Goal: Task Accomplishment & Management: Manage account settings

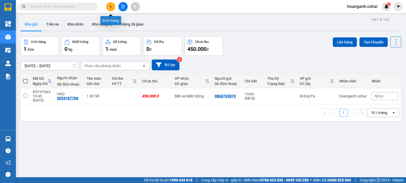
click at [112, 5] on icon "plus" at bounding box center [111, 7] width 4 height 4
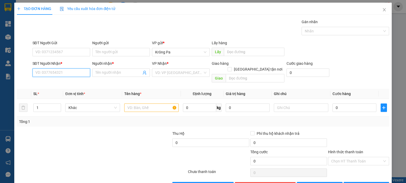
click at [76, 70] on input "SĐT Người Nhận *" at bounding box center [61, 73] width 58 height 8
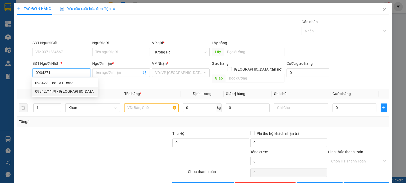
click at [57, 94] on div "0934271179 - [GEOGRAPHIC_DATA]" at bounding box center [64, 92] width 59 height 6
type input "0934271179"
type input "Nhật"
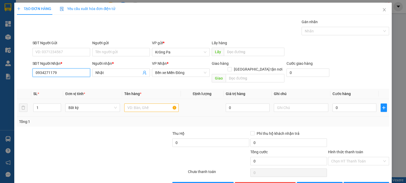
type input "0934271179"
click at [165, 104] on input "text" at bounding box center [151, 108] width 54 height 8
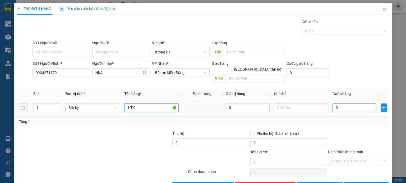
type input "1 TX"
type input "7"
type input "70"
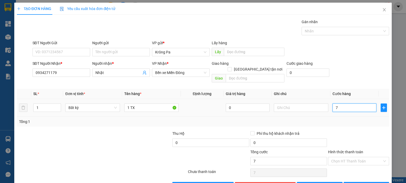
type input "70"
type input "70.000"
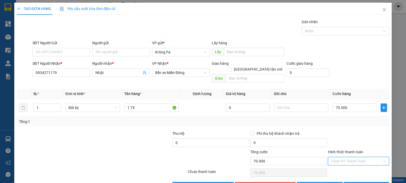
click at [345, 158] on input "Hình thức thanh toán" at bounding box center [356, 162] width 51 height 8
click at [344, 167] on div "Tại văn phòng" at bounding box center [355, 166] width 54 height 6
type input "0"
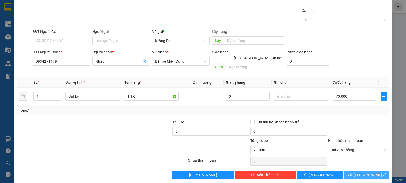
click at [353, 171] on button "[PERSON_NAME] và In" at bounding box center [366, 175] width 46 height 8
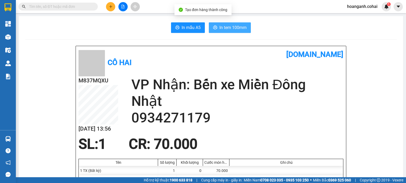
click at [213, 29] on icon "printer" at bounding box center [215, 27] width 4 height 4
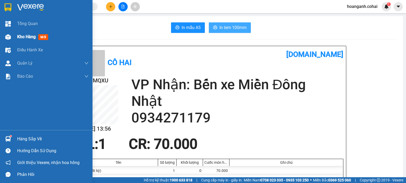
drag, startPoint x: 27, startPoint y: 35, endPoint x: 63, endPoint y: 31, distance: 36.0
click at [26, 35] on span "Kho hàng" at bounding box center [26, 36] width 18 height 5
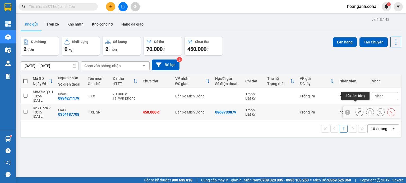
click at [357, 111] on icon at bounding box center [359, 113] width 4 height 4
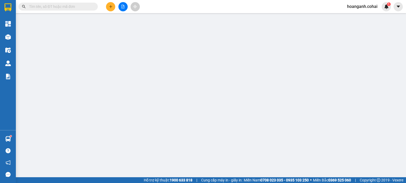
type input "0868733879"
type input "0354187708"
type input "HẢO"
type input "450.000"
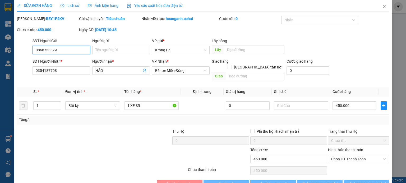
scroll to position [13, 0]
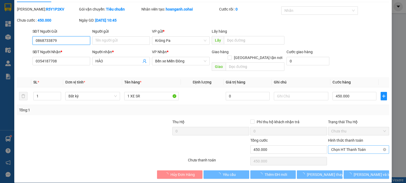
click at [353, 146] on span "Chọn HT Thanh Toán" at bounding box center [358, 150] width 55 height 8
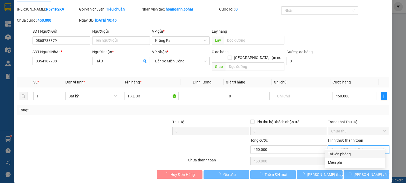
click at [342, 155] on div "Tại văn phòng" at bounding box center [355, 155] width 54 height 6
type input "0"
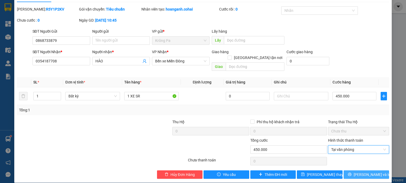
click at [358, 172] on span "[PERSON_NAME] và In" at bounding box center [371, 175] width 37 height 6
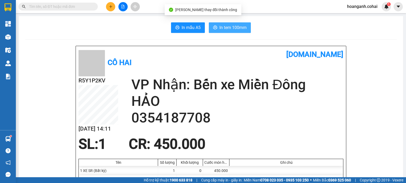
click at [221, 27] on span "In tem 100mm" at bounding box center [232, 27] width 27 height 7
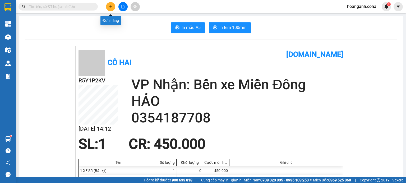
click at [110, 8] on icon "plus" at bounding box center [111, 7] width 4 height 4
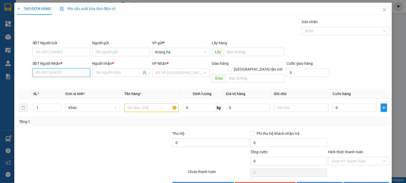
click at [77, 72] on input "SĐT Người Nhận *" at bounding box center [61, 73] width 58 height 8
type input "0382318663"
click at [122, 74] on input "Người nhận *" at bounding box center [118, 73] width 46 height 6
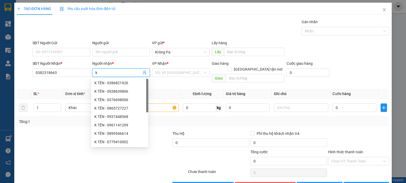
type input "k"
type input "K TÊN"
drag, startPoint x: 193, startPoint y: 71, endPoint x: 192, endPoint y: 77, distance: 5.7
click at [194, 72] on input "search" at bounding box center [179, 73] width 48 height 8
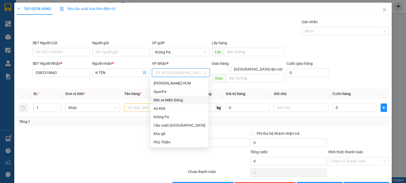
drag, startPoint x: 180, startPoint y: 98, endPoint x: 132, endPoint y: 20, distance: 91.4
click at [180, 98] on div "Bến xe Miền Đông" at bounding box center [179, 100] width 52 height 6
click at [170, 101] on div "Bến xe Miền Đông" at bounding box center [179, 100] width 52 height 6
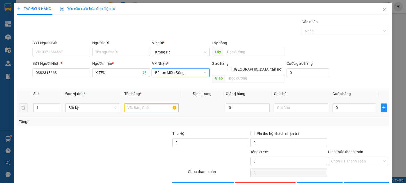
click at [161, 105] on input "text" at bounding box center [151, 108] width 54 height 8
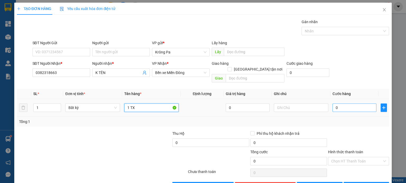
type input "1 TX"
click at [336, 104] on input "0" at bounding box center [354, 108] width 44 height 8
type input "7"
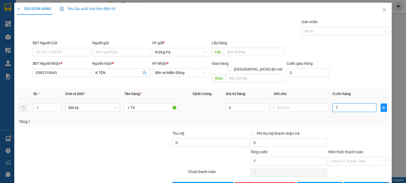
type input "70"
type input "70.000"
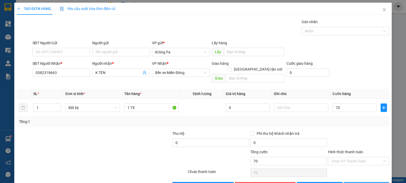
type input "70.000"
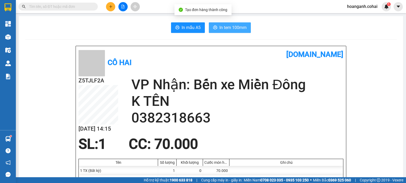
click at [225, 26] on span "In tem 100mm" at bounding box center [232, 27] width 27 height 7
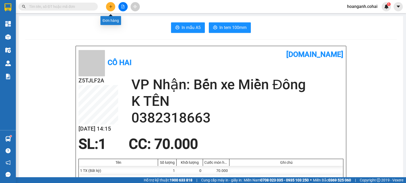
click at [110, 8] on icon "plus" at bounding box center [111, 7] width 4 height 4
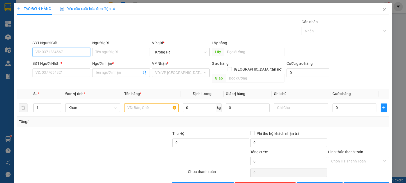
click at [72, 54] on input "SĐT Người Gửi" at bounding box center [61, 52] width 58 height 8
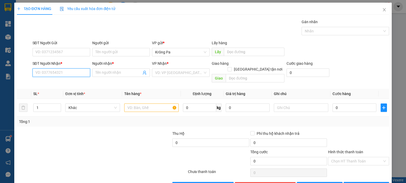
click at [59, 71] on input "SĐT Người Nhận *" at bounding box center [61, 73] width 58 height 8
type input "0846056150"
click at [58, 83] on div "0846056150 - MA NHƯ" at bounding box center [60, 83] width 51 height 6
type input "MA NHƯ"
type input "0846056150"
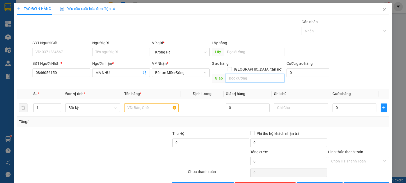
click at [257, 76] on input "text" at bounding box center [254, 78] width 59 height 8
type input "KCN ĐỒNG XOÀI 3"
click at [148, 105] on input "text" at bounding box center [151, 108] width 54 height 8
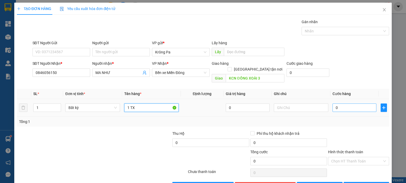
type input "1 TX"
click at [359, 104] on input "0" at bounding box center [354, 108] width 44 height 8
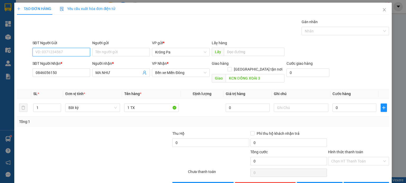
click at [65, 50] on input "SĐT Người Gửi" at bounding box center [61, 52] width 58 height 8
type input "0328781682"
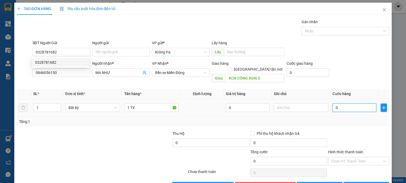
click at [360, 105] on input "0" at bounding box center [354, 108] width 44 height 8
type input "7"
type input "701"
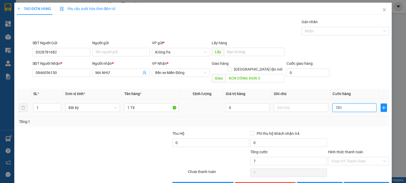
type input "701"
type input "70"
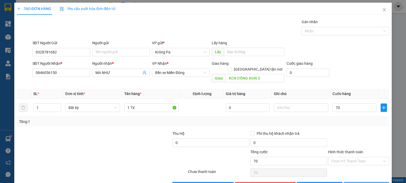
type input "70.000"
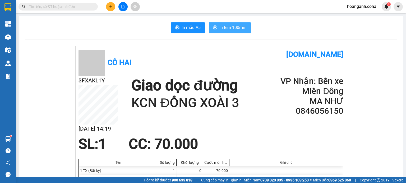
click at [225, 29] on span "In tem 100mm" at bounding box center [232, 27] width 27 height 7
click at [110, 5] on icon "plus" at bounding box center [111, 7] width 4 height 4
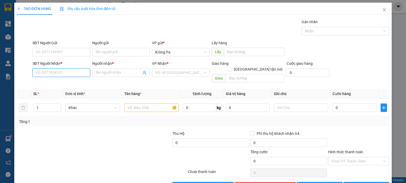
click at [79, 74] on input "SĐT Người Nhận *" at bounding box center [61, 73] width 58 height 8
type input "0347645520"
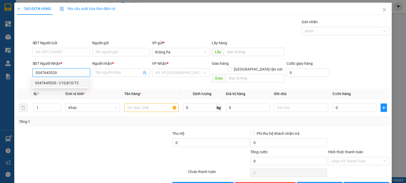
click at [71, 85] on div "0347645520 - C10,B10/T2" at bounding box center [60, 83] width 51 height 6
type input "C10,B10/T2"
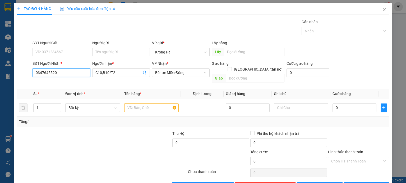
type input "0347645520"
click at [378, 10] on span "Close" at bounding box center [383, 10] width 15 height 15
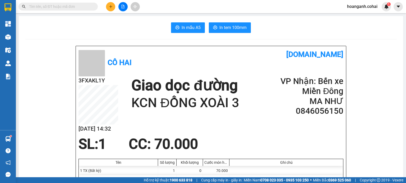
click at [126, 7] on button at bounding box center [122, 6] width 9 height 9
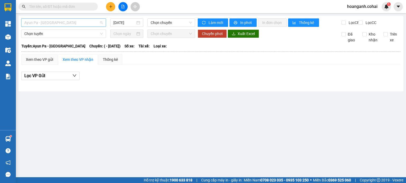
click at [83, 21] on span "Ayun Pa - [GEOGRAPHIC_DATA]" at bounding box center [63, 23] width 78 height 8
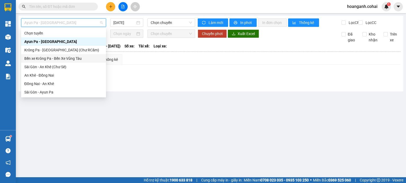
click at [62, 59] on div "Bến xe Krông Pa - Bến Xe Vũng Tàu" at bounding box center [63, 59] width 78 height 6
type input "[DATE]"
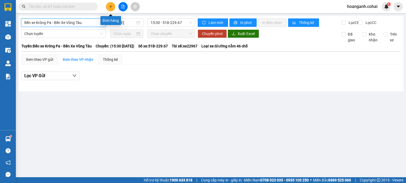
click at [110, 7] on icon "plus" at bounding box center [111, 7] width 4 height 4
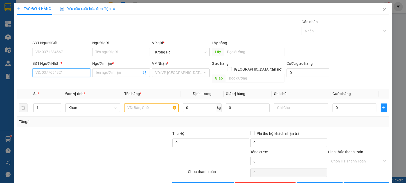
click at [57, 76] on input "SĐT Người Nhận *" at bounding box center [61, 73] width 58 height 8
click at [69, 83] on div "0347645520 - C10,B10/T2" at bounding box center [60, 83] width 51 height 6
type input "0347645520"
type input "C10,B10/T2"
type input "0347645520"
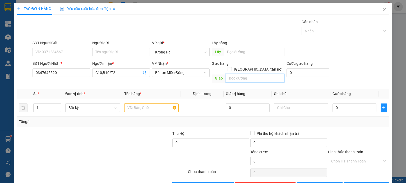
click at [255, 74] on input "text" at bounding box center [254, 78] width 59 height 8
type input "LONG THÀNH"
click at [152, 104] on input "text" at bounding box center [151, 108] width 54 height 8
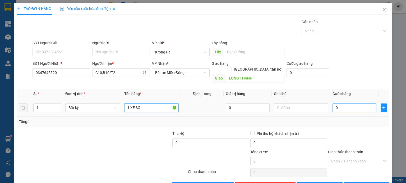
type input "1 XE SỐ"
click at [342, 104] on input "0" at bounding box center [354, 108] width 44 height 8
type input "4"
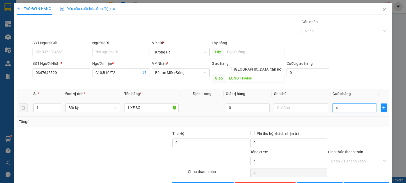
type input "40"
type input "400"
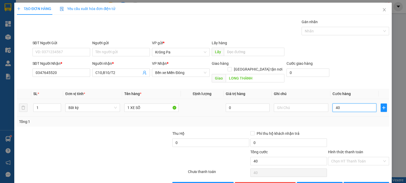
type input "400"
type input "400.000"
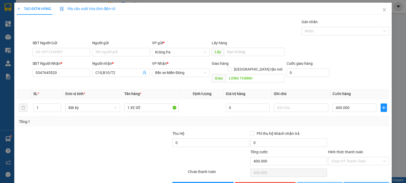
type input "0"
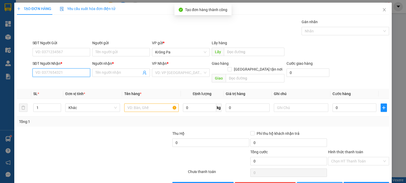
click at [70, 73] on input "SĐT Người Nhận *" at bounding box center [61, 73] width 58 height 8
type input "0398982135"
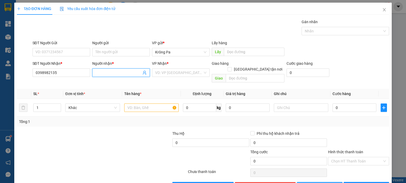
click at [127, 71] on input "Người nhận *" at bounding box center [118, 73] width 46 height 6
type input "A4,.B4/T2"
drag, startPoint x: 169, startPoint y: 73, endPoint x: 165, endPoint y: 83, distance: 10.2
click at [168, 74] on input "search" at bounding box center [179, 73] width 48 height 8
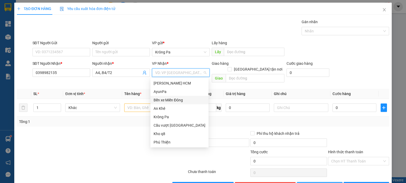
drag, startPoint x: 168, startPoint y: 99, endPoint x: 191, endPoint y: 88, distance: 25.5
click at [175, 93] on div "[PERSON_NAME] HCM AyunPa Bến xe Miền [GEOGRAPHIC_DATA] [GEOGRAPHIC_DATA] vượt […" at bounding box center [179, 113] width 58 height 68
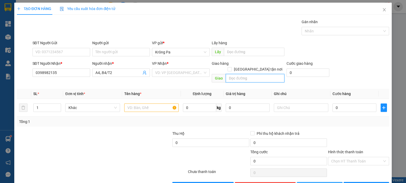
click at [238, 74] on input "text" at bounding box center [254, 78] width 59 height 8
type input "HIỆP PHƯỚC"
click at [156, 104] on input "text" at bounding box center [151, 108] width 54 height 8
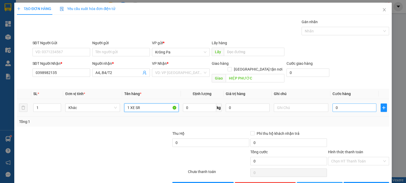
type input "1 XE SR"
click at [337, 104] on input "0" at bounding box center [354, 108] width 44 height 8
type input "4"
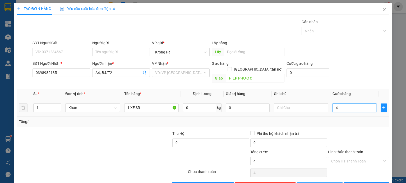
type input "40"
type input "400"
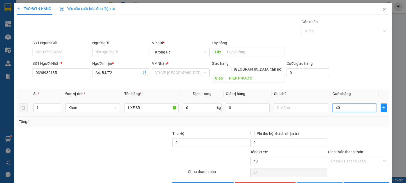
type input "400"
type input "400.000"
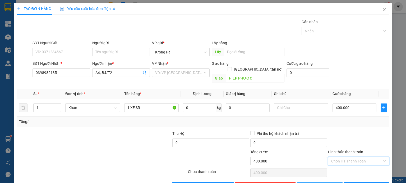
drag, startPoint x: 356, startPoint y: 157, endPoint x: 346, endPoint y: 169, distance: 15.5
click at [354, 161] on div "Transit Pickup Surcharge Ids Transit Deliver Surcharge Ids Transit Deliver Surc…" at bounding box center [203, 105] width 372 height 172
drag, startPoint x: 344, startPoint y: 167, endPoint x: 327, endPoint y: 175, distance: 19.4
click at [343, 168] on div "Tại văn phòng" at bounding box center [355, 166] width 54 height 6
type input "0"
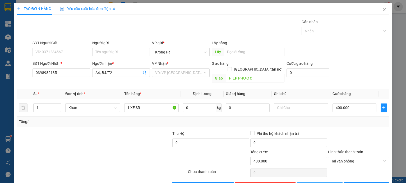
click at [306, 183] on icon "save" at bounding box center [304, 187] width 4 height 4
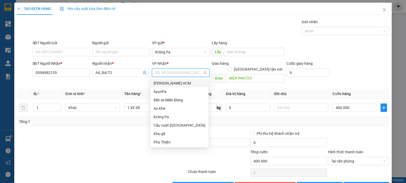
drag, startPoint x: 173, startPoint y: 74, endPoint x: 171, endPoint y: 90, distance: 15.3
click at [172, 77] on div "VD: VP Sài Gòn Văn phòng không hợp lệ" at bounding box center [181, 76] width 58 height 14
click at [172, 100] on div "Bến xe Miền Đông" at bounding box center [179, 100] width 52 height 6
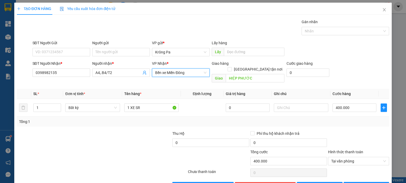
scroll to position [11, 0]
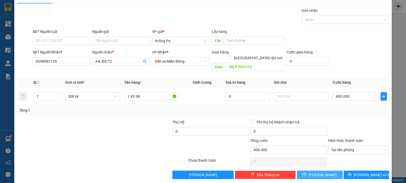
click at [318, 172] on span "[PERSON_NAME]" at bounding box center [322, 175] width 28 height 6
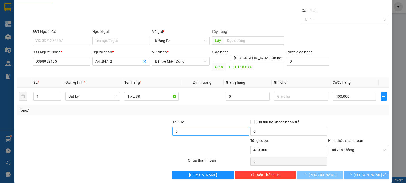
type input "0"
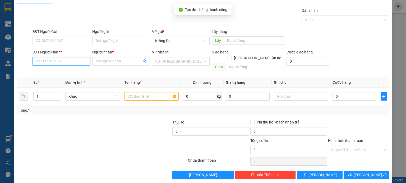
click at [82, 64] on input "SĐT Người Nhận *" at bounding box center [61, 61] width 58 height 8
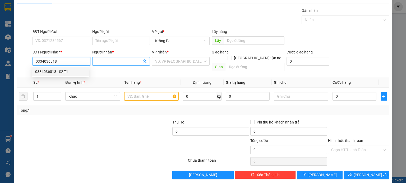
type input "0334036818"
click at [128, 61] on input "Người nhận *" at bounding box center [118, 62] width 46 height 6
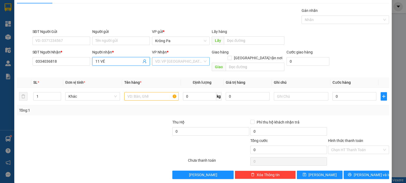
type input "11 VÉ"
click at [183, 60] on input "search" at bounding box center [179, 62] width 48 height 8
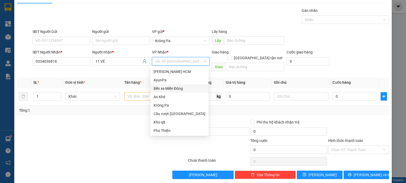
click at [177, 88] on div "Bến xe Miền Đông" at bounding box center [179, 89] width 52 height 6
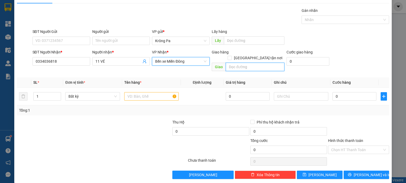
click at [243, 64] on input "text" at bounding box center [254, 67] width 59 height 8
click at [225, 64] on input "LỘC AN" at bounding box center [254, 67] width 59 height 8
type input "LỘC AN"
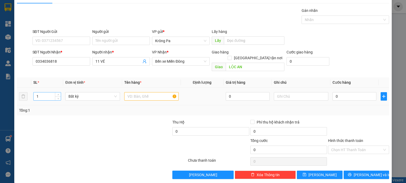
click at [47, 93] on input "1" at bounding box center [47, 97] width 27 height 8
type input "4"
click at [135, 92] on input "text" at bounding box center [151, 96] width 54 height 8
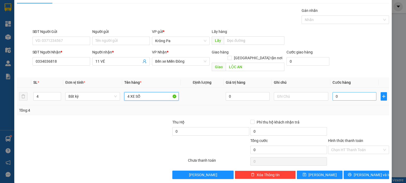
type input "4 XE SỐ"
click at [332, 92] on input "0" at bounding box center [354, 96] width 44 height 8
type input "1"
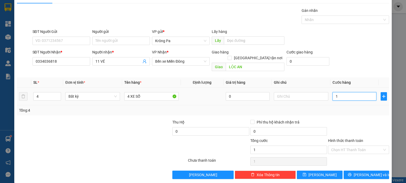
type input "16"
type input "160"
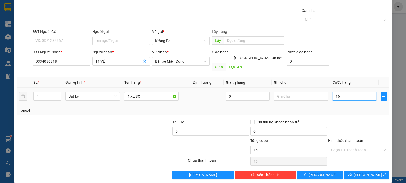
type input "160"
type input "1.600"
type input "16.000"
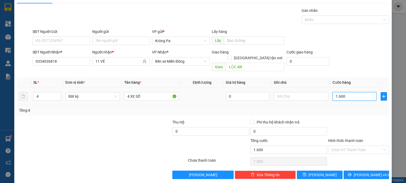
type input "16.000"
type input "1.600"
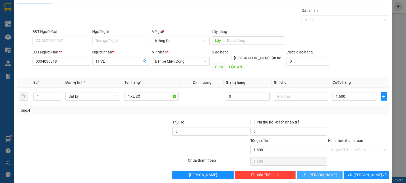
type input "1.600.000"
click at [320, 172] on span "[PERSON_NAME]" at bounding box center [322, 175] width 28 height 6
type input "1"
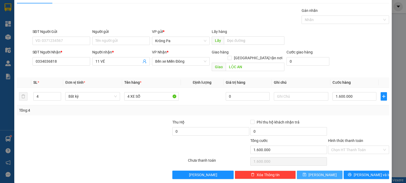
type input "0"
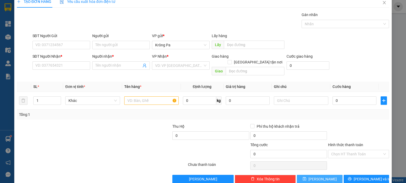
scroll to position [0, 0]
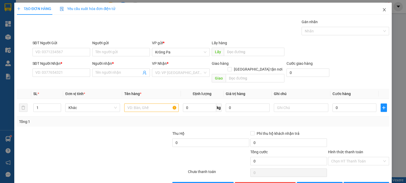
click at [381, 13] on span "Close" at bounding box center [383, 10] width 15 height 15
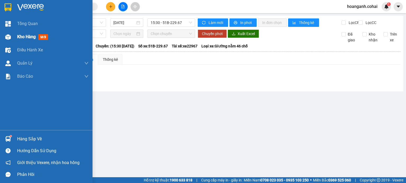
click at [20, 38] on span "Kho hàng" at bounding box center [26, 36] width 18 height 5
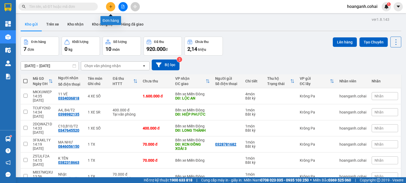
click at [112, 7] on icon "plus" at bounding box center [111, 7] width 4 height 4
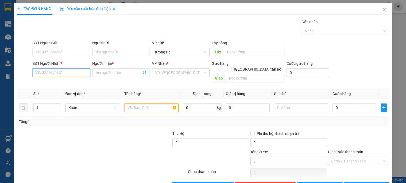
click at [81, 72] on input "SĐT Người Nhận *" at bounding box center [61, 73] width 58 height 8
click at [70, 86] on div "0965199989 - Tấn" at bounding box center [60, 83] width 51 height 6
type input "0965199989"
type input "Tấn"
type input "0965199989"
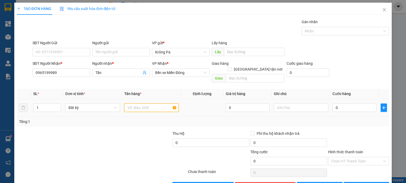
click at [135, 104] on input "text" at bounding box center [151, 108] width 54 height 8
type input "1 TX"
type input "1"
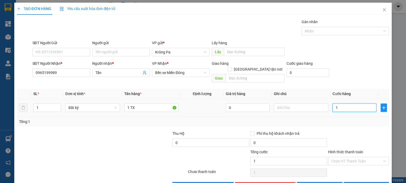
type input "10"
type input "100"
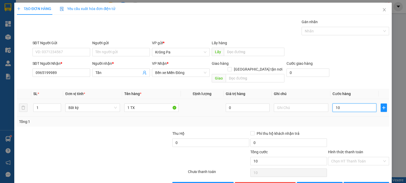
type input "100"
type input "100.000"
click at [362, 158] on input "Hình thức thanh toán" at bounding box center [356, 162] width 51 height 8
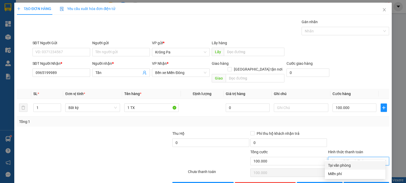
click at [356, 167] on div "Tại văn phòng" at bounding box center [355, 166] width 54 height 6
type input "0"
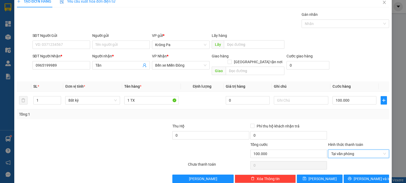
scroll to position [11, 0]
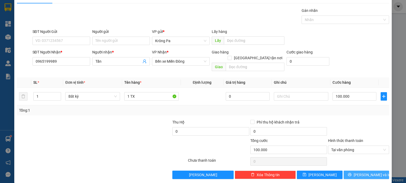
click at [361, 172] on span "[PERSON_NAME] và In" at bounding box center [371, 175] width 37 height 6
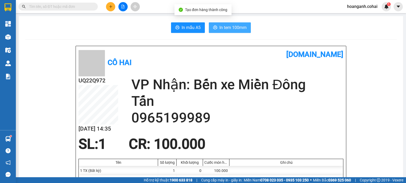
click at [237, 24] on span "In tem 100mm" at bounding box center [232, 27] width 27 height 7
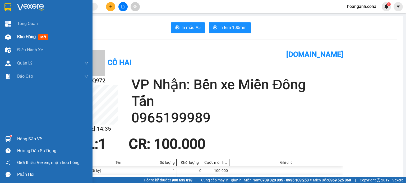
click at [17, 37] on div "Kho hàng mới" at bounding box center [46, 36] width 92 height 13
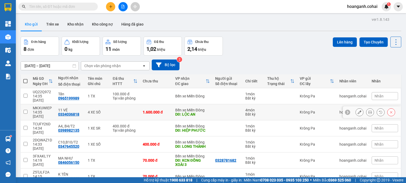
click at [25, 110] on input "checkbox" at bounding box center [25, 112] width 4 height 4
checkbox input "true"
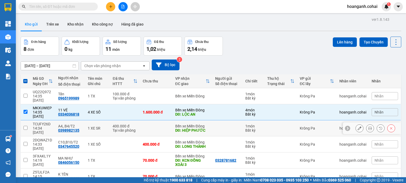
click at [26, 126] on input "checkbox" at bounding box center [25, 128] width 4 height 4
checkbox input "true"
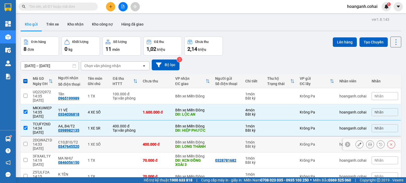
click at [26, 142] on input "checkbox" at bounding box center [25, 144] width 4 height 4
checkbox input "true"
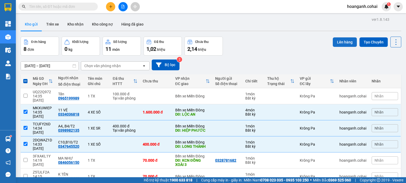
click at [342, 40] on button "Lên hàng" at bounding box center [344, 42] width 24 height 10
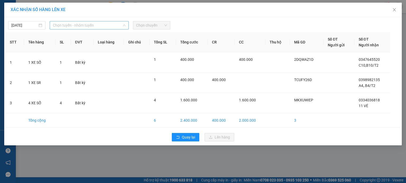
click at [106, 25] on span "Chọn tuyến - nhóm tuyến" at bounding box center [89, 25] width 73 height 8
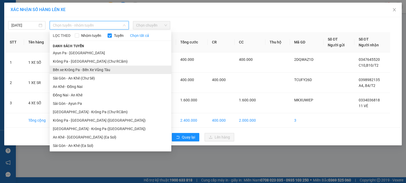
click at [106, 72] on li "Bến xe Krông Pa - Bến Xe Vũng Tàu" at bounding box center [110, 70] width 121 height 8
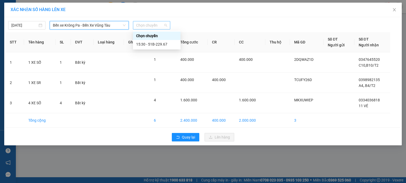
click at [159, 26] on span "Chọn chuyến" at bounding box center [151, 25] width 31 height 8
click at [158, 45] on div "15:30 - 51B-229.67" at bounding box center [156, 44] width 41 height 6
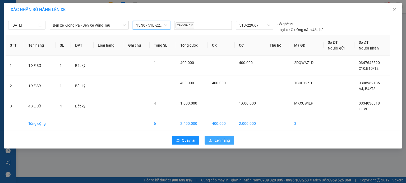
click at [224, 140] on span "Lên hàng" at bounding box center [221, 141] width 15 height 6
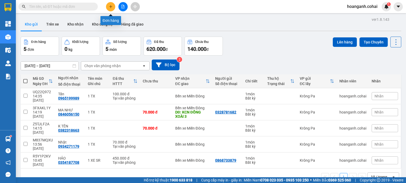
click at [110, 6] on icon "plus" at bounding box center [111, 7] width 4 height 4
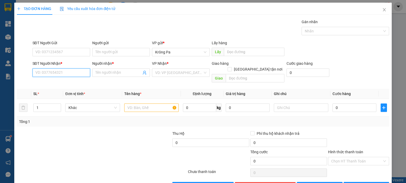
click at [72, 74] on input "SĐT Người Nhận *" at bounding box center [61, 73] width 58 height 8
click at [62, 82] on div "0989988882 - TUẤN" at bounding box center [60, 83] width 51 height 6
type input "0989988882"
type input "TUẤN"
type input "0989988882"
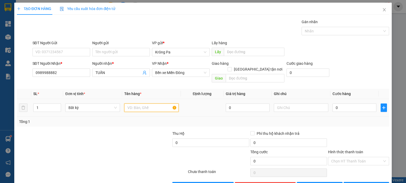
drag, startPoint x: 143, startPoint y: 105, endPoint x: 149, endPoint y: 103, distance: 5.5
click at [144, 105] on input "text" at bounding box center [151, 108] width 54 height 8
type input "1 TX"
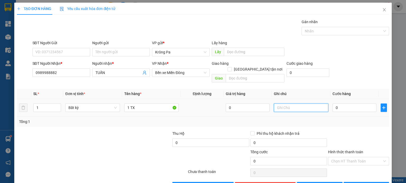
click at [283, 104] on input "text" at bounding box center [301, 108] width 54 height 8
type input "BOOK GRAP GIÙM"
click at [355, 104] on input "0" at bounding box center [354, 108] width 44 height 8
type input "4"
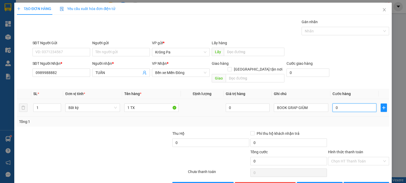
type input "4"
type input "40"
type input "40.000"
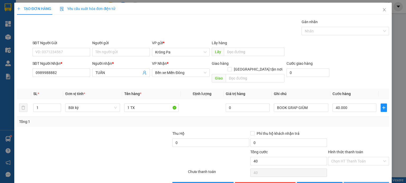
type input "40.000"
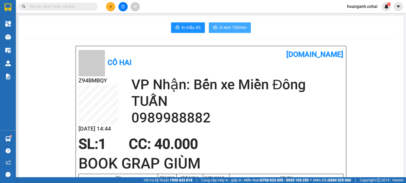
click at [232, 29] on span "In tem 100mm" at bounding box center [232, 27] width 27 height 7
click at [113, 6] on button at bounding box center [110, 6] width 9 height 9
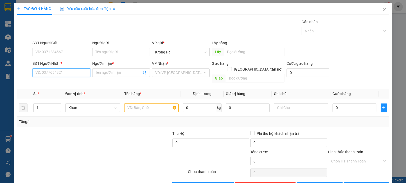
click at [58, 74] on input "SĐT Người Nhận *" at bounding box center [61, 73] width 58 height 8
type input "0353401043"
click at [60, 85] on div "0353401043 - bé hà" at bounding box center [60, 83] width 51 height 6
type input "bé hà"
type input "0353401043"
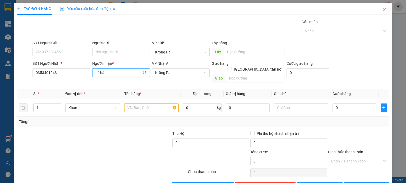
click at [96, 74] on input "bé hà" at bounding box center [118, 73] width 46 height 6
click at [101, 75] on input "Bé hà" at bounding box center [118, 73] width 46 height 6
type input "Bé Hà"
click at [210, 73] on div "Giao hàng [GEOGRAPHIC_DATA] tận nơi [GEOGRAPHIC_DATA]" at bounding box center [247, 73] width 75 height 24
click at [204, 73] on span "Krông Pa" at bounding box center [180, 73] width 51 height 8
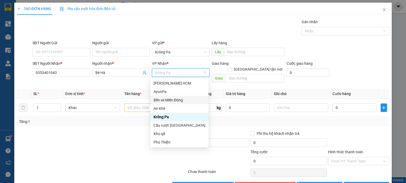
click at [180, 102] on div "Bến xe Miền Đông" at bounding box center [179, 100] width 52 height 6
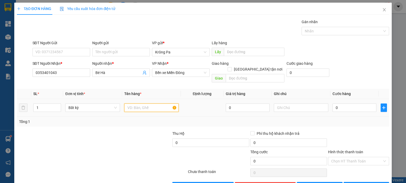
click at [135, 104] on input "text" at bounding box center [151, 108] width 54 height 8
type input "1 TX"
click at [354, 104] on input "0" at bounding box center [354, 108] width 44 height 8
type input "1"
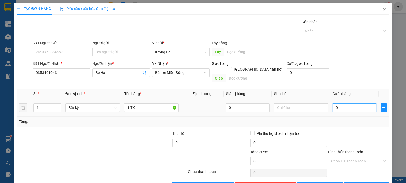
type input "1"
type input "10"
type input "100"
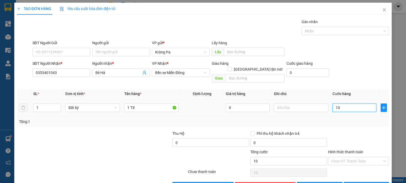
type input "100"
type input "100.000"
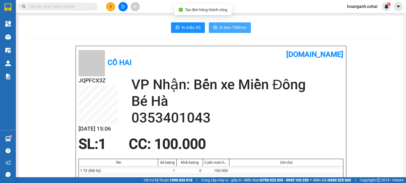
click at [230, 28] on span "In tem 100mm" at bounding box center [232, 27] width 27 height 7
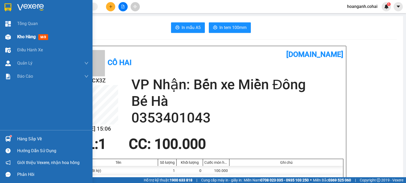
click at [20, 36] on span "Kho hàng" at bounding box center [26, 36] width 18 height 5
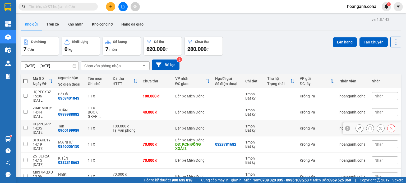
scroll to position [24, 0]
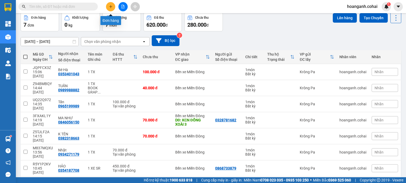
click at [108, 9] on button at bounding box center [110, 6] width 9 height 9
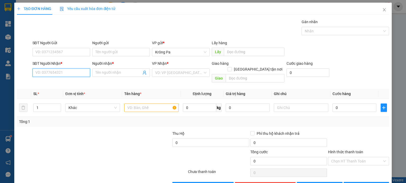
click at [76, 73] on input "SĐT Người Nhận *" at bounding box center [61, 73] width 58 height 8
type input "0328519645"
click at [110, 70] on input "Người nhận *" at bounding box center [118, 73] width 46 height 6
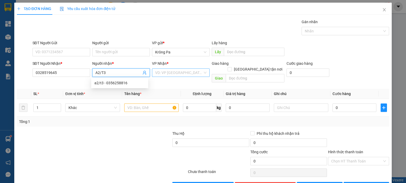
type input "A2/T3"
click at [161, 70] on input "search" at bounding box center [179, 73] width 48 height 8
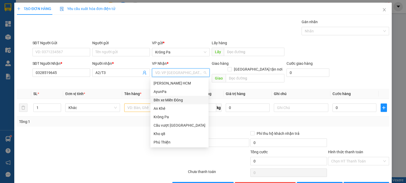
click at [179, 97] on div "Bến xe Miền Đông" at bounding box center [179, 100] width 52 height 6
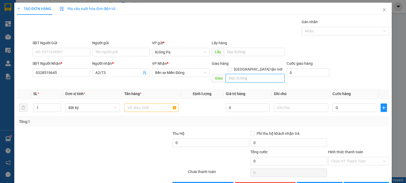
click at [244, 74] on input "text" at bounding box center [254, 78] width 59 height 8
type input "MỸ PHƯỚC"
click at [163, 104] on input "text" at bounding box center [151, 108] width 54 height 8
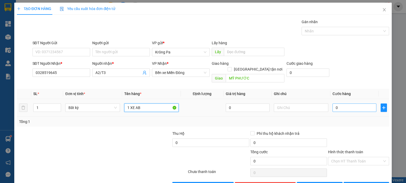
type input "1 XE AB"
type input "5"
type input "50"
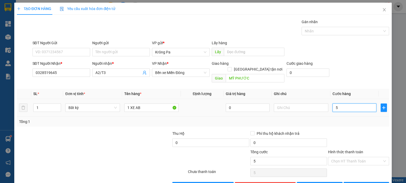
type input "50"
type input "500"
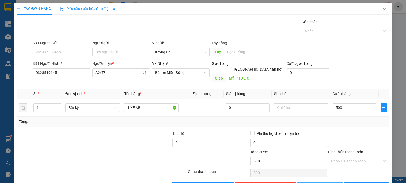
type input "500.000"
drag, startPoint x: 329, startPoint y: 178, endPoint x: 333, endPoint y: 175, distance: 4.5
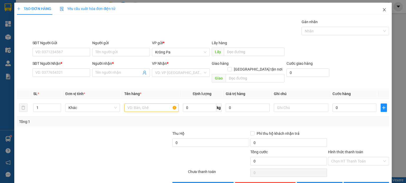
click at [382, 12] on icon "close" at bounding box center [384, 10] width 4 height 4
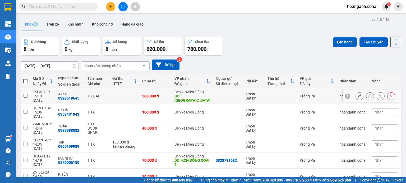
click at [25, 94] on input "checkbox" at bounding box center [25, 96] width 4 height 4
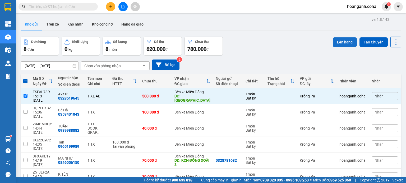
click at [337, 41] on button "Lên hàng" at bounding box center [344, 42] width 24 height 10
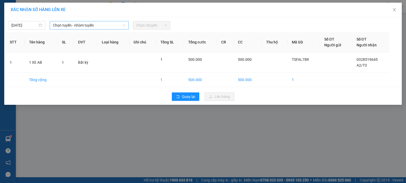
click at [107, 27] on span "Chọn tuyến - nhóm tuyến" at bounding box center [89, 25] width 73 height 8
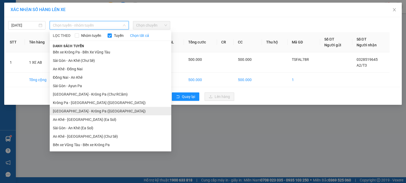
scroll to position [34, 0]
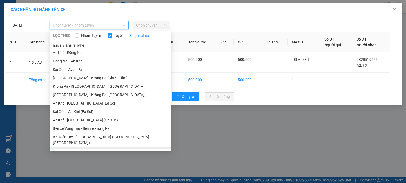
click at [85, 147] on li "BX Krông Pa - BX Miền Tây ([GEOGRAPHIC_DATA] - [GEOGRAPHIC_DATA])" at bounding box center [110, 154] width 121 height 14
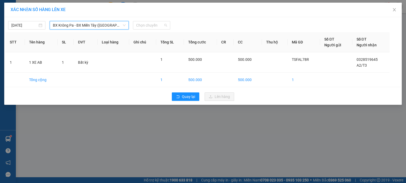
drag, startPoint x: 157, startPoint y: 26, endPoint x: 155, endPoint y: 42, distance: 15.7
click at [157, 29] on span "Chọn chuyến" at bounding box center [151, 25] width 31 height 8
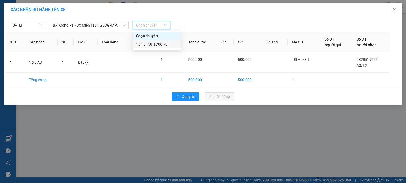
click at [155, 45] on div "16:15 - 50H-706.73" at bounding box center [156, 44] width 41 height 6
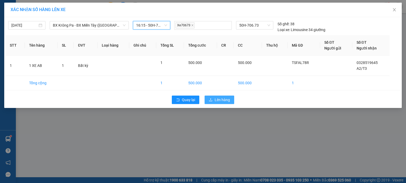
click at [220, 97] on span "Lên hàng" at bounding box center [221, 100] width 15 height 6
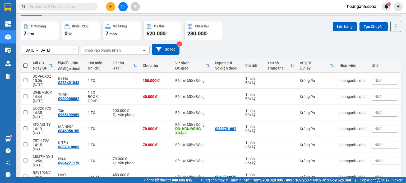
scroll to position [24, 0]
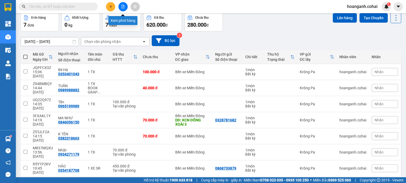
click at [120, 6] on button at bounding box center [122, 6] width 9 height 9
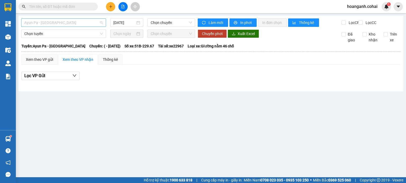
click at [91, 23] on span "Ayun Pa - [GEOGRAPHIC_DATA]" at bounding box center [63, 23] width 78 height 8
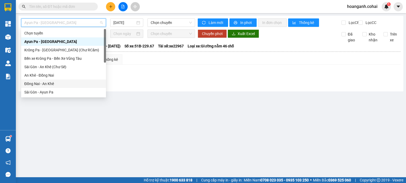
scroll to position [74, 0]
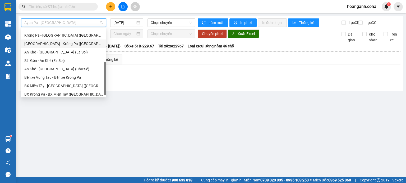
click at [54, 44] on div "[GEOGRAPHIC_DATA] - Krông Pa ([GEOGRAPHIC_DATA])" at bounding box center [63, 44] width 78 height 6
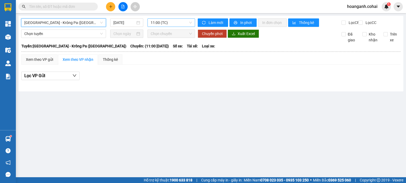
click at [188, 22] on span "11:00 (TC)" at bounding box center [170, 23] width 41 height 8
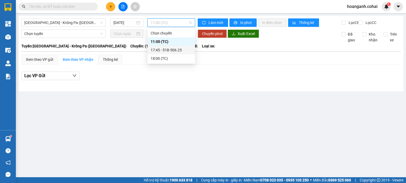
click at [181, 50] on div "17:45 - 51B-506.25" at bounding box center [170, 50] width 41 height 6
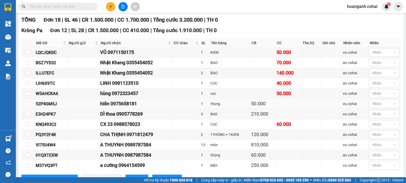
scroll to position [106, 0]
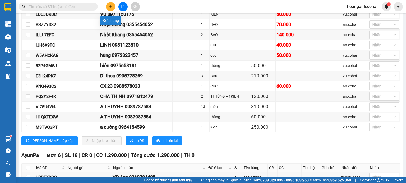
click at [111, 4] on button at bounding box center [110, 6] width 9 height 9
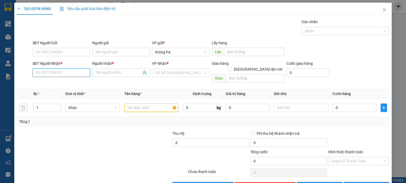
click at [86, 70] on input "SĐT Người Nhận *" at bounding box center [61, 73] width 58 height 8
click at [116, 72] on input "Người nhận *" at bounding box center [118, 73] width 46 height 6
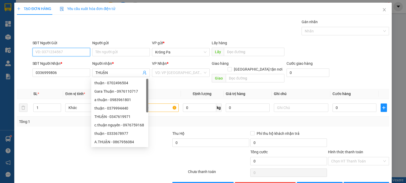
click at [54, 51] on input "SĐT Người Gửi" at bounding box center [61, 52] width 58 height 8
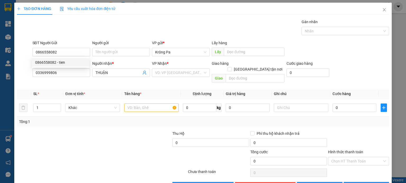
drag, startPoint x: 128, startPoint y: 74, endPoint x: 126, endPoint y: 77, distance: 3.2
click at [127, 74] on input "THUẬN" at bounding box center [118, 73] width 46 height 6
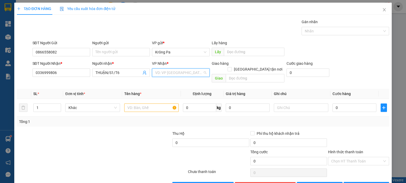
click at [179, 76] on input "search" at bounding box center [179, 73] width 48 height 8
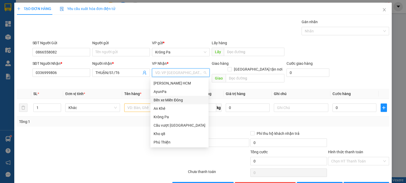
click at [177, 101] on div "Bến xe Miền Đông" at bounding box center [179, 100] width 52 height 6
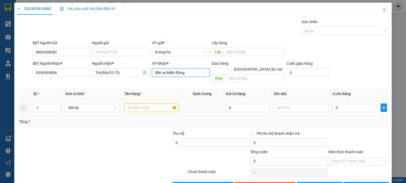
drag, startPoint x: 150, startPoint y: 101, endPoint x: 158, endPoint y: 96, distance: 8.7
click at [155, 104] on input "text" at bounding box center [151, 108] width 54 height 8
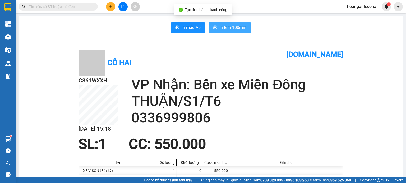
click at [232, 28] on span "In tem 100mm" at bounding box center [232, 27] width 27 height 7
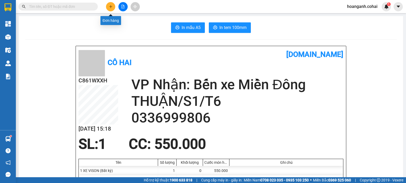
click at [112, 5] on icon "plus" at bounding box center [111, 7] width 4 height 4
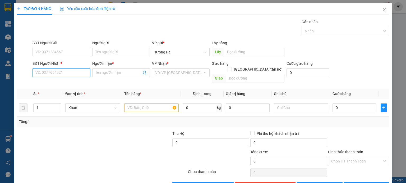
click at [71, 76] on input "SĐT Người Nhận *" at bounding box center [61, 73] width 58 height 8
click at [67, 86] on div "0971680800 - Nam" at bounding box center [60, 83] width 57 height 8
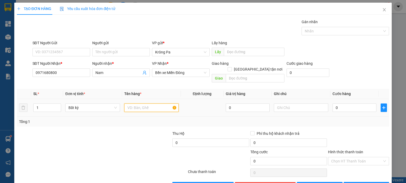
click at [154, 104] on input "text" at bounding box center [151, 108] width 54 height 8
click at [355, 104] on input "0" at bounding box center [354, 108] width 44 height 8
drag, startPoint x: 357, startPoint y: 156, endPoint x: 354, endPoint y: 158, distance: 3.8
click at [354, 158] on input "Hình thức thanh toán" at bounding box center [356, 162] width 51 height 8
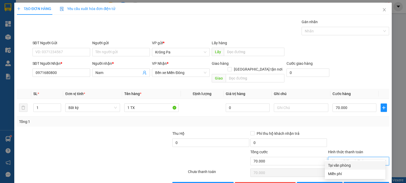
click at [346, 164] on div "Tại văn phòng" at bounding box center [355, 166] width 54 height 6
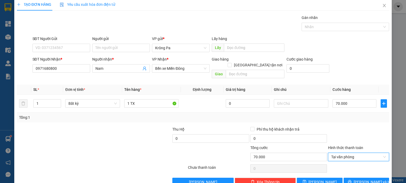
scroll to position [11, 0]
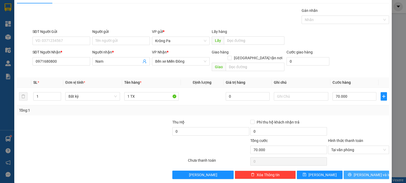
click at [356, 171] on button "[PERSON_NAME] và In" at bounding box center [366, 175] width 46 height 8
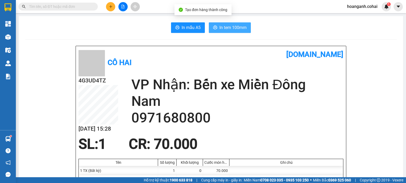
click at [225, 30] on span "In tem 100mm" at bounding box center [232, 27] width 27 height 7
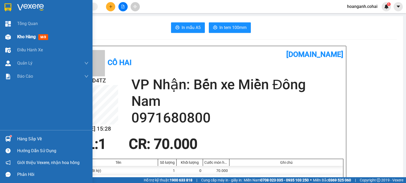
click at [25, 37] on span "Kho hàng" at bounding box center [26, 36] width 18 height 5
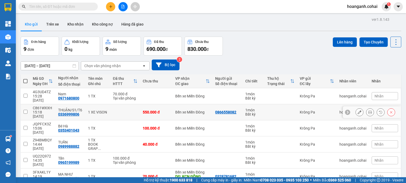
click at [357, 111] on icon at bounding box center [359, 113] width 4 height 4
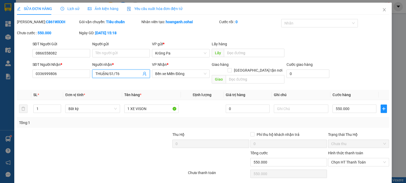
click at [127, 74] on input "THUẬN/S1/T6" at bounding box center [118, 74] width 46 height 6
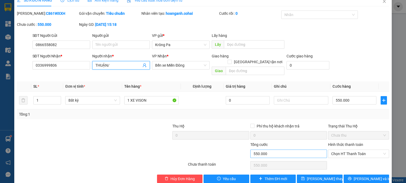
scroll to position [13, 0]
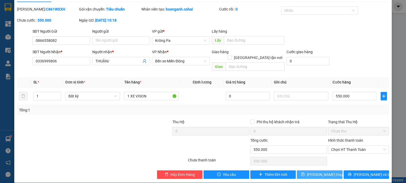
click at [313, 172] on span "[PERSON_NAME] thay đổi" at bounding box center [328, 175] width 42 height 6
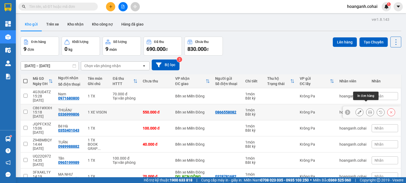
click at [366, 108] on button at bounding box center [369, 112] width 7 height 9
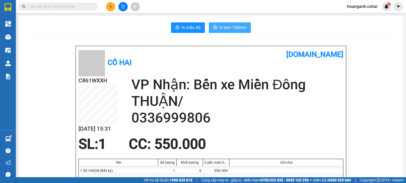
click at [239, 28] on span "In tem 100mm" at bounding box center [232, 27] width 27 height 7
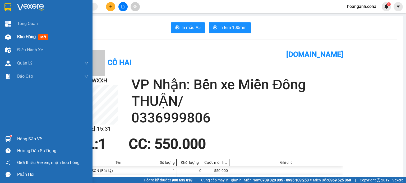
click at [20, 34] on span "Kho hàng" at bounding box center [26, 36] width 18 height 5
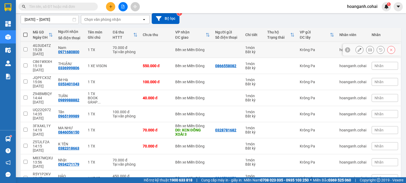
scroll to position [47, 0]
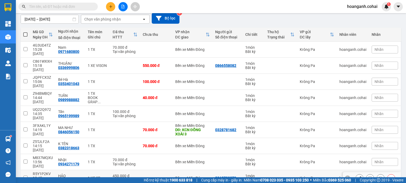
click at [25, 176] on input "checkbox" at bounding box center [25, 178] width 4 height 4
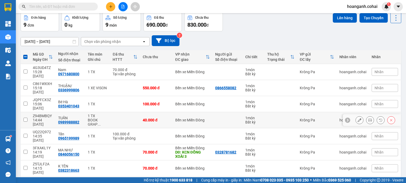
scroll to position [0, 0]
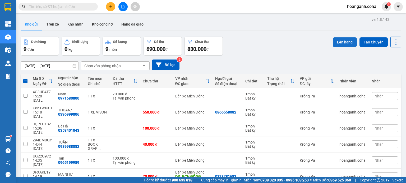
click at [333, 42] on button "Lên hàng" at bounding box center [344, 42] width 24 height 10
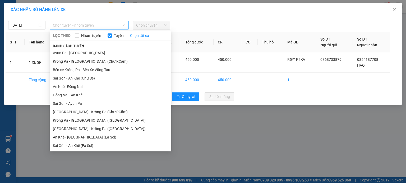
click at [104, 26] on span "Chọn tuyến - nhóm tuyến" at bounding box center [89, 25] width 73 height 8
click at [90, 121] on li "Krông Pa - [GEOGRAPHIC_DATA] ([GEOGRAPHIC_DATA])" at bounding box center [110, 120] width 121 height 8
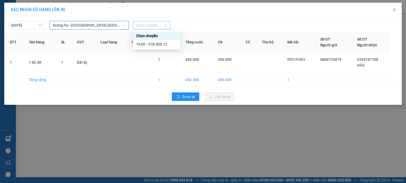
click at [166, 25] on span "Chọn chuyến" at bounding box center [151, 25] width 31 height 8
click at [162, 44] on div "16:00 - 51B-506.12" at bounding box center [156, 44] width 41 height 6
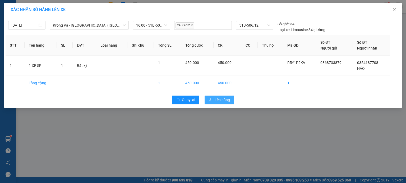
click at [222, 102] on span "Lên hàng" at bounding box center [221, 100] width 15 height 6
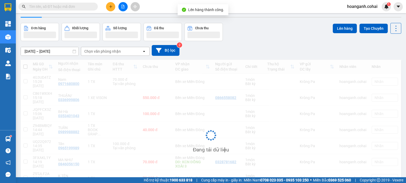
scroll to position [34, 0]
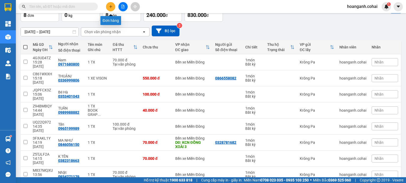
click at [110, 7] on icon "plus" at bounding box center [111, 7] width 4 height 4
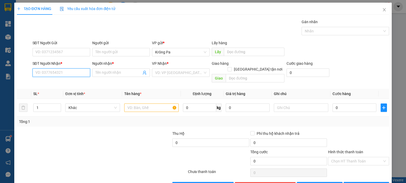
drag, startPoint x: 74, startPoint y: 73, endPoint x: 77, endPoint y: 73, distance: 3.2
click at [75, 73] on input "SĐT Người Nhận *" at bounding box center [61, 73] width 58 height 8
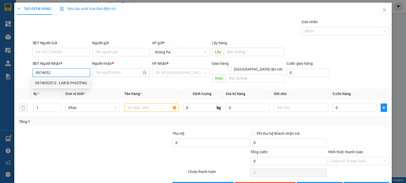
click at [78, 85] on div "0974052512 - LAB Đ.PHƯƠNG" at bounding box center [61, 83] width 52 height 6
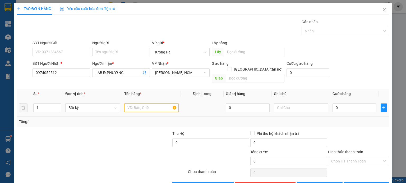
click at [147, 104] on input "text" at bounding box center [151, 108] width 54 height 8
click at [353, 104] on input "0" at bounding box center [354, 108] width 44 height 8
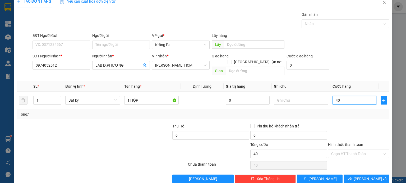
scroll to position [11, 0]
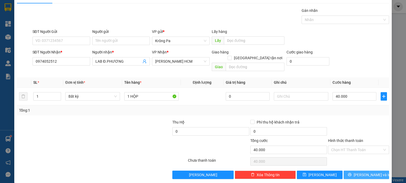
click at [361, 172] on span "[PERSON_NAME] và In" at bounding box center [371, 175] width 37 height 6
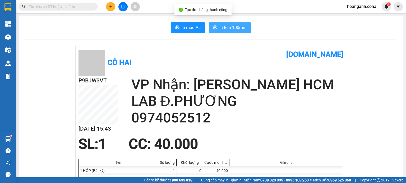
click at [240, 27] on span "In tem 100mm" at bounding box center [232, 27] width 27 height 7
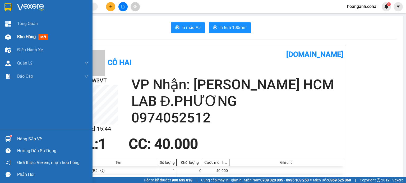
click at [23, 39] on span "Kho hàng" at bounding box center [26, 36] width 18 height 5
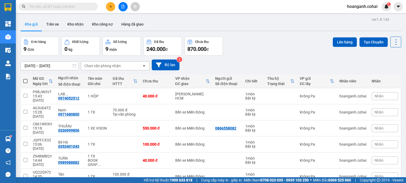
click at [25, 81] on span at bounding box center [25, 81] width 4 height 4
click at [25, 79] on input "checkbox" at bounding box center [25, 79] width 0 height 0
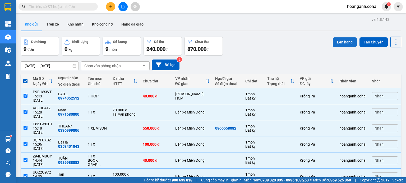
click at [341, 40] on button "Lên hàng" at bounding box center [344, 42] width 24 height 10
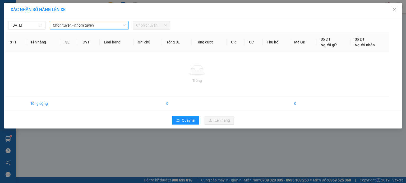
click at [98, 23] on span "Chọn tuyến - nhóm tuyến" at bounding box center [89, 25] width 73 height 8
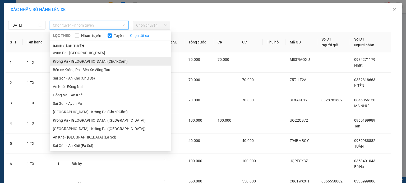
click at [105, 60] on li "Krông Pa - [GEOGRAPHIC_DATA] (Chư RCăm)" at bounding box center [110, 61] width 121 height 8
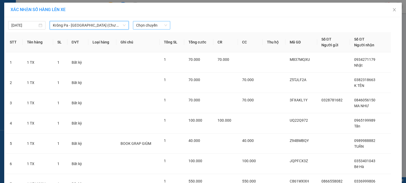
click at [164, 21] on span "Chọn chuyến" at bounding box center [151, 25] width 31 height 8
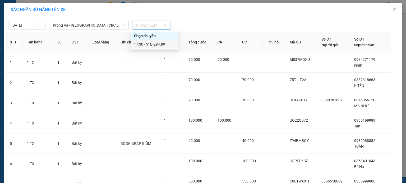
click at [158, 45] on div "17:30 - 51B-294.89" at bounding box center [154, 44] width 41 height 6
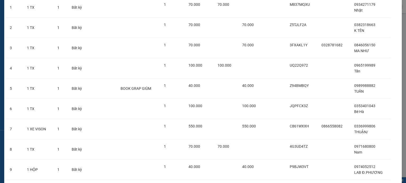
scroll to position [93, 0]
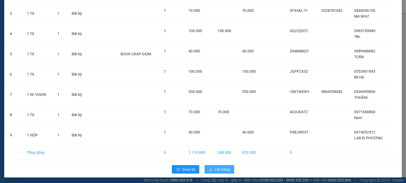
click at [211, 168] on button "Lên hàng" at bounding box center [219, 170] width 30 height 8
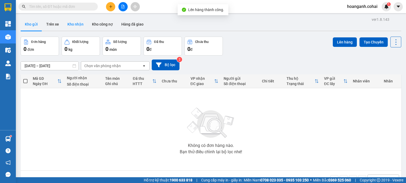
click at [76, 23] on button "Kho nhận" at bounding box center [75, 24] width 25 height 13
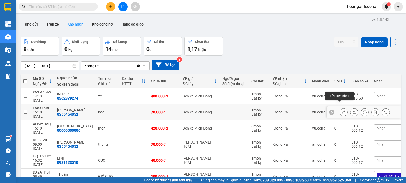
click at [341, 111] on icon at bounding box center [343, 113] width 4 height 4
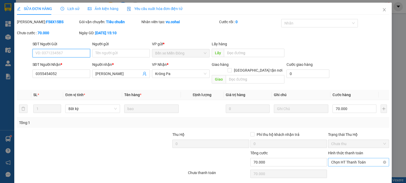
click at [351, 159] on span "Chọn HT Thanh Toán" at bounding box center [358, 163] width 55 height 8
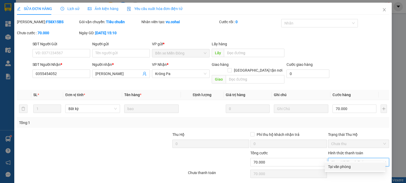
drag, startPoint x: 342, startPoint y: 167, endPoint x: 318, endPoint y: 171, distance: 24.6
click at [341, 167] on div "Tại văn phòng" at bounding box center [355, 167] width 54 height 6
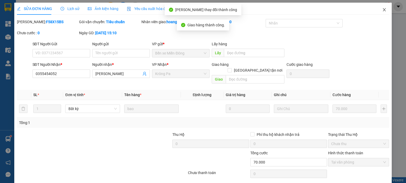
click at [382, 10] on icon "close" at bounding box center [384, 10] width 4 height 4
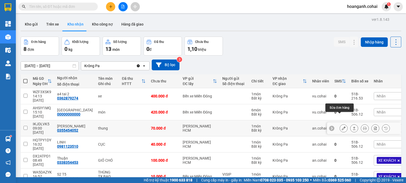
click at [341, 127] on icon at bounding box center [343, 129] width 4 height 4
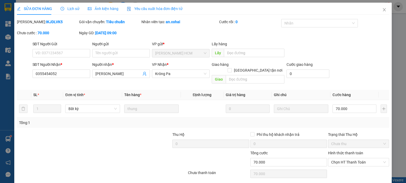
click at [365, 161] on div "Hình thức thanh toán Chọn HT Thanh Toán" at bounding box center [358, 159] width 61 height 18
drag, startPoint x: 364, startPoint y: 157, endPoint x: 359, endPoint y: 162, distance: 6.7
click at [363, 159] on span "Chọn HT Thanh Toán" at bounding box center [358, 163] width 55 height 8
drag, startPoint x: 348, startPoint y: 167, endPoint x: 257, endPoint y: 175, distance: 91.5
click at [346, 167] on div "Tại văn phòng" at bounding box center [355, 167] width 54 height 6
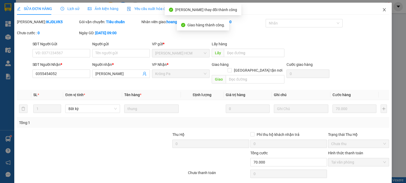
click at [383, 10] on icon "close" at bounding box center [384, 9] width 3 height 3
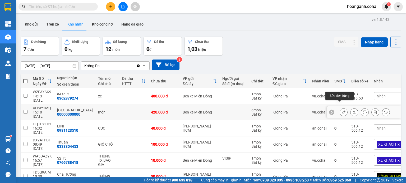
click at [341, 111] on icon at bounding box center [343, 113] width 4 height 4
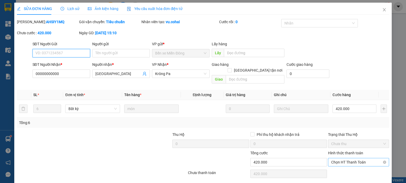
click at [355, 159] on span "Chọn HT Thanh Toán" at bounding box center [358, 163] width 55 height 8
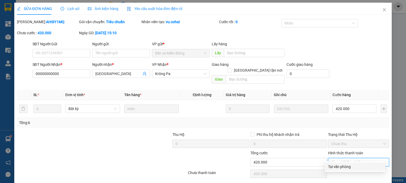
click at [341, 169] on div "Tại văn phòng" at bounding box center [355, 167] width 54 height 6
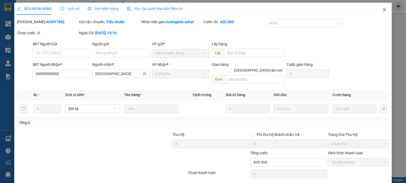
click at [382, 9] on icon "close" at bounding box center [384, 10] width 4 height 4
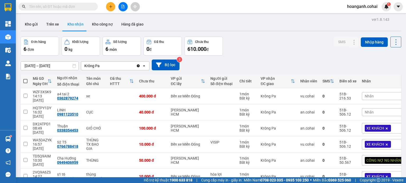
click at [265, 79] on div "VP nhận" at bounding box center [275, 79] width 30 height 4
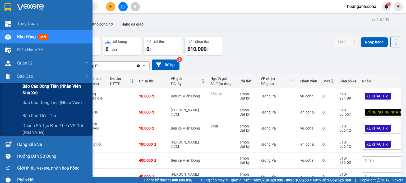
click at [36, 92] on span "Báo cáo dòng tiền (Nhân viên Nhà xe)" at bounding box center [55, 89] width 66 height 13
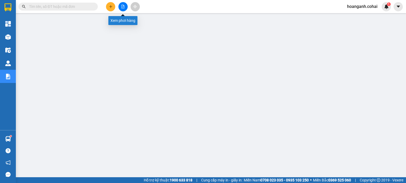
click at [120, 7] on button at bounding box center [122, 6] width 9 height 9
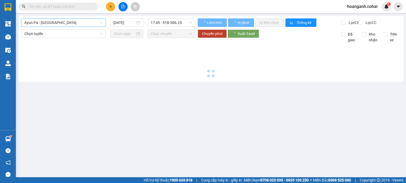
click at [102, 24] on span "Ayun Pa - [GEOGRAPHIC_DATA]" at bounding box center [63, 23] width 78 height 8
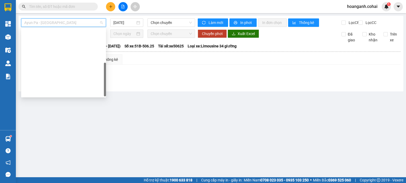
scroll to position [74, 0]
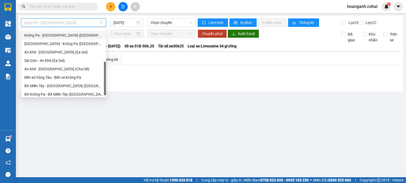
click at [72, 39] on div "Krông Pa - [GEOGRAPHIC_DATA] ([GEOGRAPHIC_DATA])" at bounding box center [63, 35] width 85 height 8
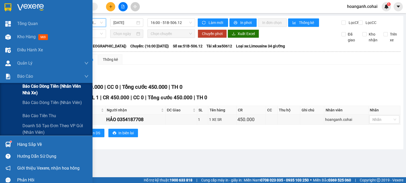
click at [32, 91] on span "Báo cáo dòng tiền (Nhân viên Nhà xe)" at bounding box center [55, 89] width 66 height 13
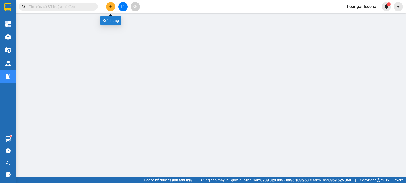
click at [111, 8] on icon "plus" at bounding box center [111, 7] width 4 height 4
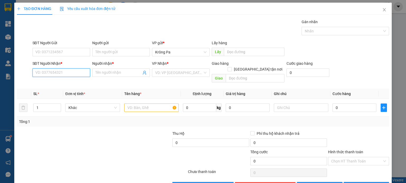
click at [81, 75] on input "SĐT Người Nhận *" at bounding box center [61, 73] width 58 height 8
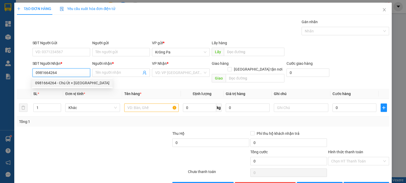
drag, startPoint x: 70, startPoint y: 77, endPoint x: 68, endPoint y: 80, distance: 3.4
click at [68, 80] on div "0981664264 - Chú Út + [GEOGRAPHIC_DATA]" at bounding box center [72, 83] width 81 height 8
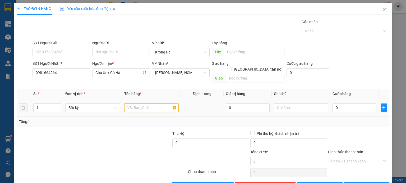
click at [156, 104] on input "text" at bounding box center [151, 108] width 54 height 8
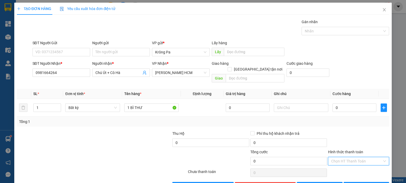
click at [345, 158] on input "Hình thức thanh toán" at bounding box center [356, 162] width 51 height 8
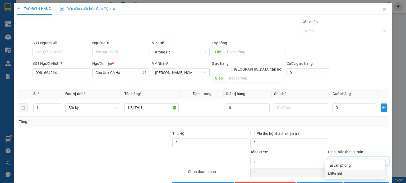
click at [338, 175] on div "Miễn phí" at bounding box center [355, 174] width 54 height 6
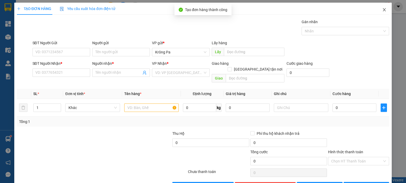
click at [383, 11] on span "Close" at bounding box center [383, 10] width 15 height 15
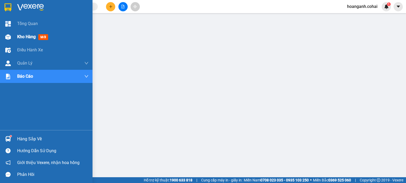
drag, startPoint x: 17, startPoint y: 40, endPoint x: 13, endPoint y: 40, distance: 4.2
click at [16, 40] on div "Kho hàng mới" at bounding box center [46, 36] width 92 height 13
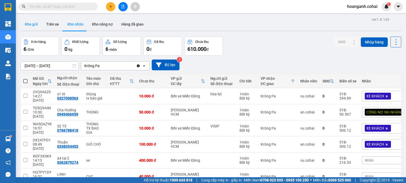
drag, startPoint x: 17, startPoint y: 28, endPoint x: 27, endPoint y: 24, distance: 10.6
click at [20, 27] on main "ver 1.8.143 Kho gửi Trên xe Kho nhận Kho công nợ Hàng đã giao Đơn hàng 6 đơn Kh…" at bounding box center [203, 89] width 406 height 178
click at [27, 24] on button "Kho gửi" at bounding box center [31, 24] width 21 height 13
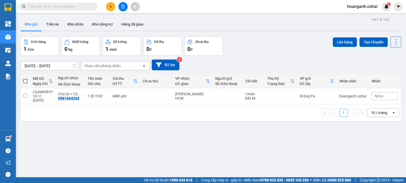
click at [27, 82] on span at bounding box center [25, 81] width 4 height 4
click at [25, 79] on input "checkbox" at bounding box center [25, 79] width 0 height 0
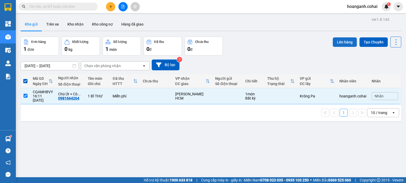
click at [343, 45] on button "Lên hàng" at bounding box center [344, 42] width 24 height 10
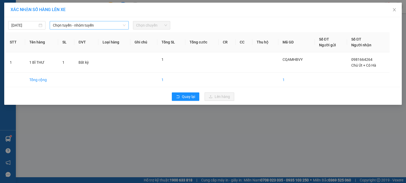
click at [105, 24] on span "Chọn tuyến - nhóm tuyến" at bounding box center [89, 25] width 73 height 8
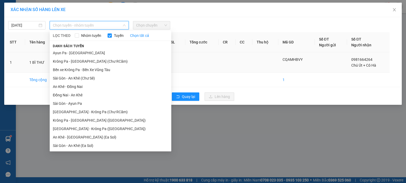
click at [94, 62] on li "Krông Pa - [GEOGRAPHIC_DATA] (Chư RCăm)" at bounding box center [110, 61] width 121 height 8
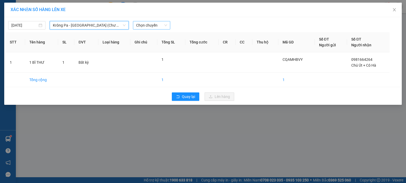
click at [156, 25] on span "Chọn chuyến" at bounding box center [151, 25] width 31 height 8
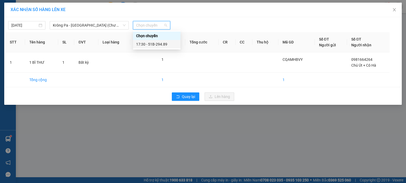
click at [162, 44] on div "17:30 - 51B-294.89" at bounding box center [156, 44] width 41 height 6
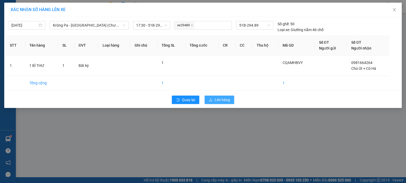
click at [219, 101] on span "Lên hàng" at bounding box center [221, 100] width 15 height 6
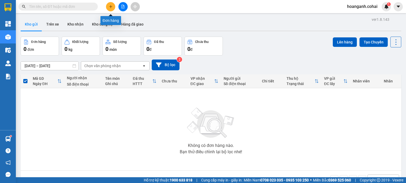
click at [112, 7] on icon "plus" at bounding box center [110, 6] width 3 height 0
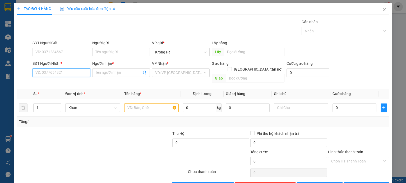
drag, startPoint x: 79, startPoint y: 75, endPoint x: 85, endPoint y: 74, distance: 6.1
click at [80, 74] on input "SĐT Người Nhận *" at bounding box center [61, 73] width 58 height 8
drag, startPoint x: 121, startPoint y: 73, endPoint x: 127, endPoint y: 60, distance: 14.3
click at [121, 70] on input "Người nhận *" at bounding box center [118, 73] width 46 height 6
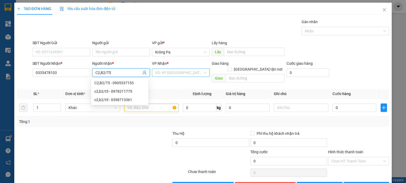
drag, startPoint x: 160, startPoint y: 71, endPoint x: 161, endPoint y: 77, distance: 5.9
click at [159, 72] on input "search" at bounding box center [179, 73] width 48 height 8
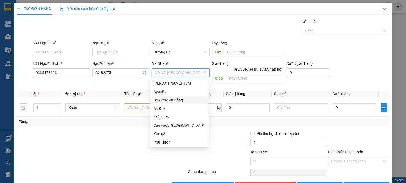
click at [168, 100] on div "Bến xe Miền Đông" at bounding box center [179, 100] width 52 height 6
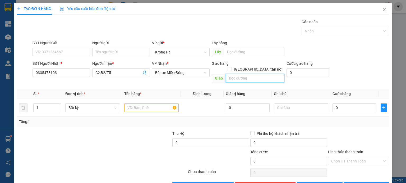
click at [246, 75] on input "text" at bounding box center [254, 78] width 59 height 8
click at [136, 104] on input "text" at bounding box center [151, 108] width 54 height 8
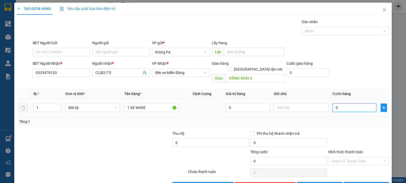
click at [335, 104] on input "0" at bounding box center [354, 108] width 44 height 8
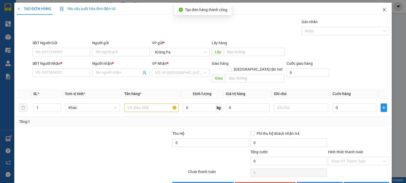
click at [382, 11] on icon "close" at bounding box center [384, 10] width 4 height 4
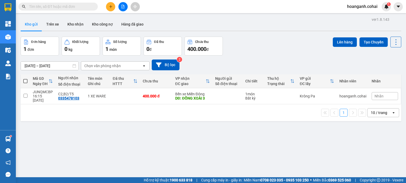
click at [25, 80] on span at bounding box center [25, 81] width 4 height 4
click at [25, 79] on input "checkbox" at bounding box center [25, 79] width 0 height 0
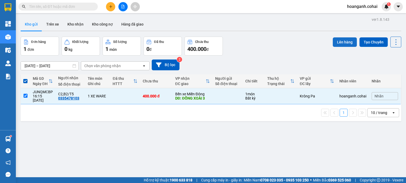
click at [339, 41] on button "Lên hàng" at bounding box center [344, 42] width 24 height 10
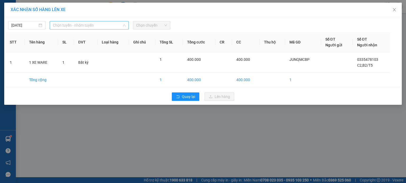
click at [98, 24] on span "Chọn tuyến - nhóm tuyến" at bounding box center [89, 25] width 73 height 8
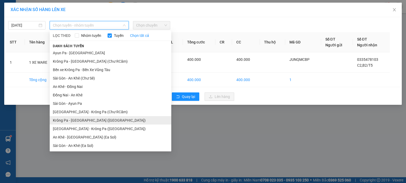
click at [86, 122] on li "Krông Pa - [GEOGRAPHIC_DATA] ([GEOGRAPHIC_DATA])" at bounding box center [110, 120] width 121 height 8
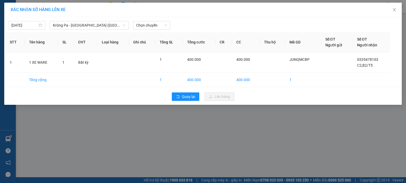
click at [163, 30] on div "[DATE] [GEOGRAPHIC_DATA] - [GEOGRAPHIC_DATA] ([GEOGRAPHIC_DATA]) LỌC THEO Nhóm …" at bounding box center [202, 61] width 397 height 88
click at [166, 28] on span "Chọn chuyến" at bounding box center [151, 25] width 31 height 8
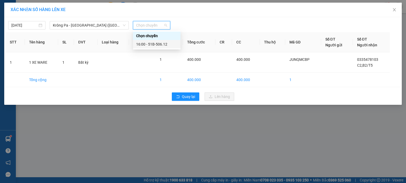
click at [163, 45] on div "16:00 - 51B-506.12" at bounding box center [156, 44] width 41 height 6
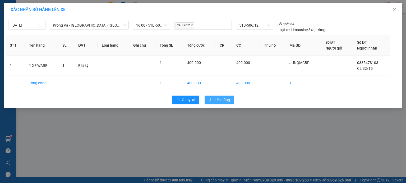
click at [213, 97] on button "Lên hàng" at bounding box center [219, 100] width 30 height 8
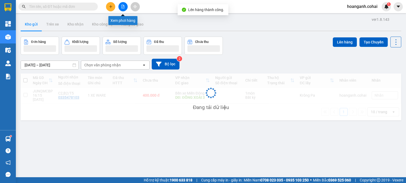
click at [126, 7] on button at bounding box center [122, 6] width 9 height 9
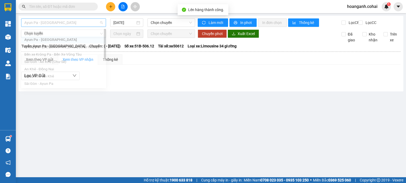
click at [97, 21] on span "Ayun Pa - [GEOGRAPHIC_DATA]" at bounding box center [63, 23] width 78 height 8
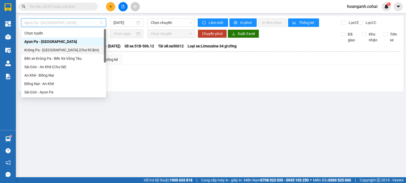
click at [73, 52] on div "Krông Pa - [GEOGRAPHIC_DATA] (Chư RCăm)" at bounding box center [63, 50] width 78 height 6
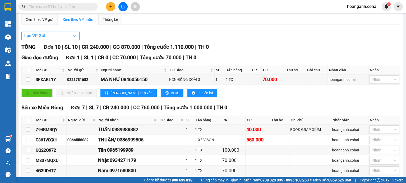
scroll to position [17, 0]
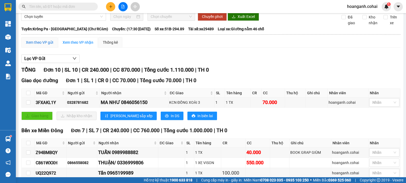
click at [39, 45] on div "Xem theo VP gửi" at bounding box center [39, 43] width 27 height 6
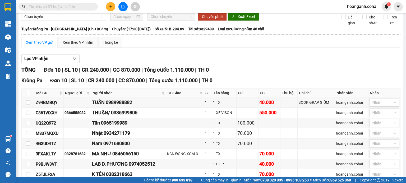
scroll to position [70, 0]
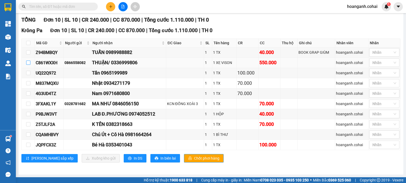
click at [27, 65] on input "checkbox" at bounding box center [28, 63] width 4 height 4
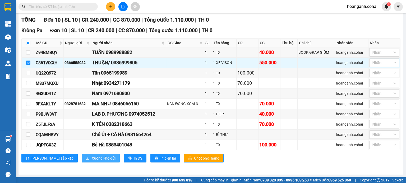
click at [83, 162] on button "Xuống kho gửi" at bounding box center [101, 158] width 38 height 8
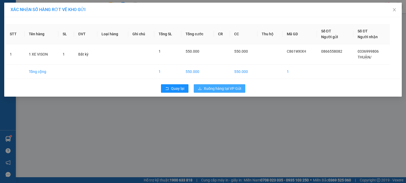
click at [231, 87] on span "Xuống hàng tại VP Gửi" at bounding box center [222, 89] width 37 height 6
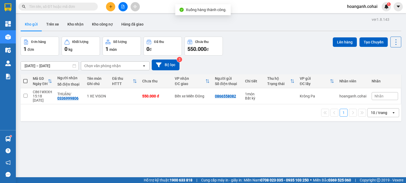
click at [26, 80] on span at bounding box center [25, 81] width 4 height 4
click at [25, 79] on input "checkbox" at bounding box center [25, 79] width 0 height 0
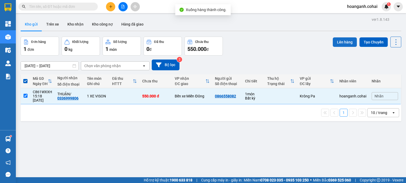
click at [345, 40] on button "Lên hàng" at bounding box center [344, 42] width 24 height 10
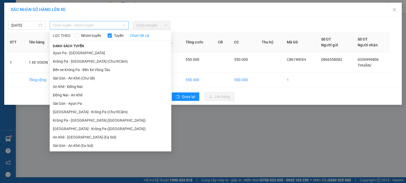
click at [97, 24] on span "Chọn tuyến - nhóm tuyến" at bounding box center [89, 25] width 73 height 8
drag, startPoint x: 86, startPoint y: 121, endPoint x: 91, endPoint y: 102, distance: 19.6
click at [86, 121] on li "Krông Pa - [GEOGRAPHIC_DATA] ([GEOGRAPHIC_DATA])" at bounding box center [110, 120] width 121 height 8
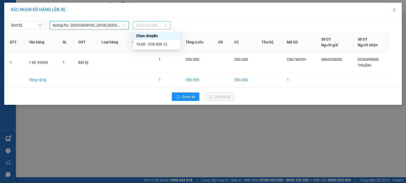
click at [162, 28] on span "Chọn chuyến" at bounding box center [151, 25] width 31 height 8
click at [157, 47] on div "16:00 - 51B-506.12" at bounding box center [157, 44] width 48 height 8
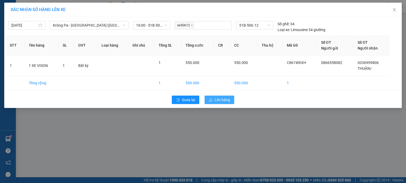
click at [216, 100] on span "Lên hàng" at bounding box center [221, 100] width 15 height 6
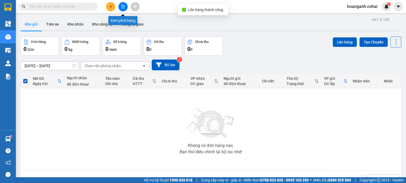
click at [121, 6] on icon "file-add" at bounding box center [123, 7] width 4 height 4
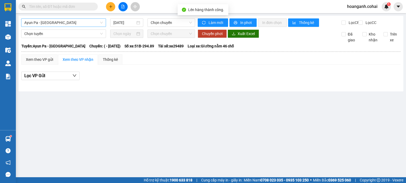
click at [88, 21] on span "Ayun Pa - [GEOGRAPHIC_DATA]" at bounding box center [63, 23] width 78 height 8
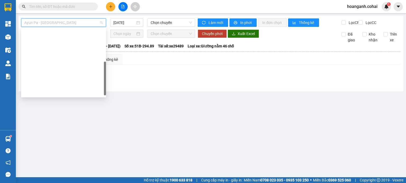
scroll to position [74, 0]
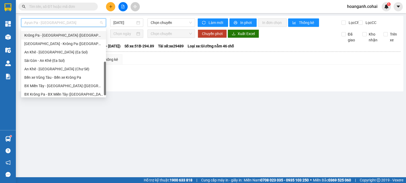
click at [67, 35] on div "Krông Pa - [GEOGRAPHIC_DATA] ([GEOGRAPHIC_DATA])" at bounding box center [63, 35] width 78 height 6
